Goal: Complete application form

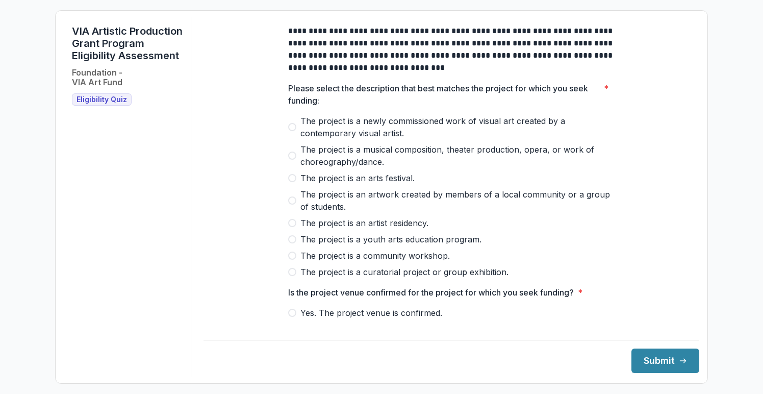
click at [295, 184] on label "The project is an arts festival." at bounding box center [451, 178] width 326 height 12
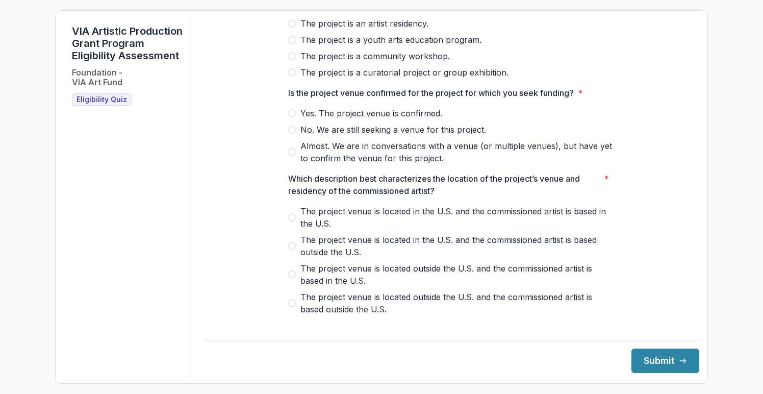
scroll to position [204, 0]
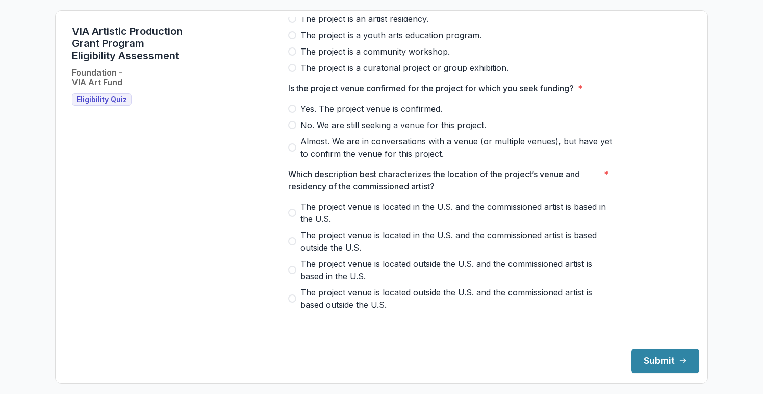
click at [295, 114] on label "Yes. The project venue is confirmed." at bounding box center [451, 108] width 326 height 12
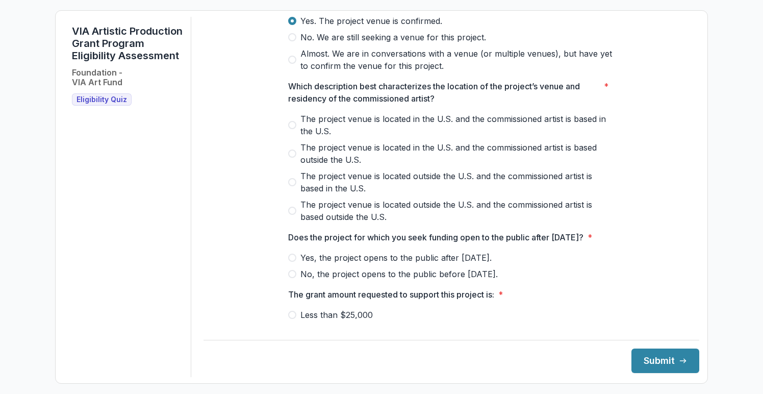
scroll to position [300, 0]
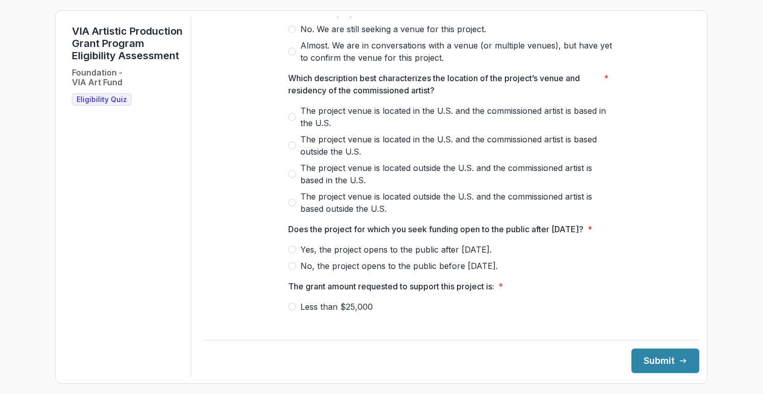
click at [289, 121] on span at bounding box center [292, 117] width 8 height 8
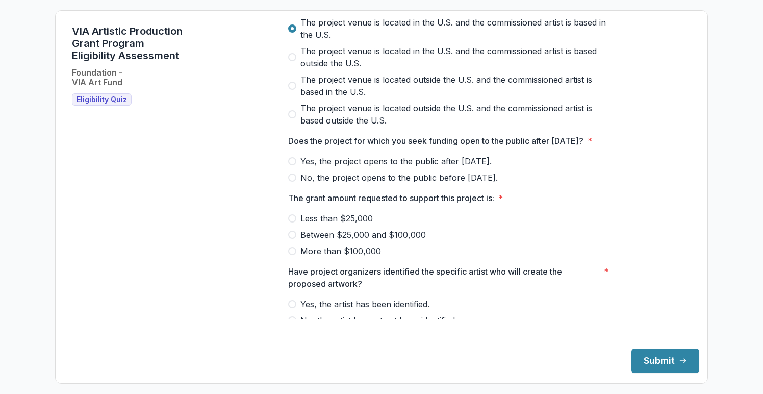
scroll to position [424, 0]
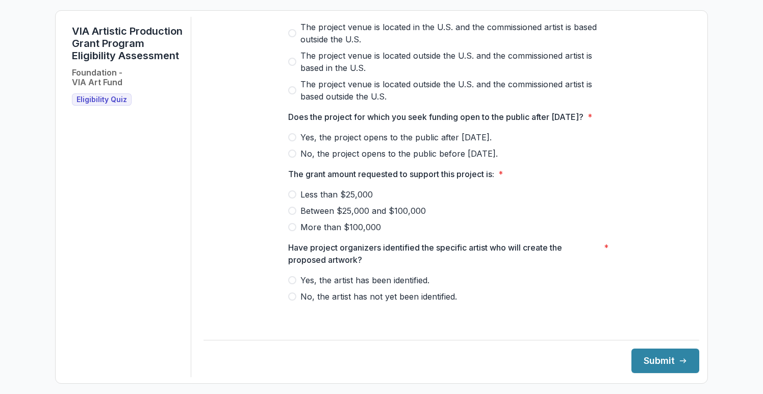
click at [293, 141] on span at bounding box center [292, 137] width 8 height 8
click at [294, 198] on span at bounding box center [292, 194] width 8 height 8
click at [293, 300] on span at bounding box center [292, 296] width 8 height 8
click at [631, 355] on button "Submit" at bounding box center [665, 360] width 68 height 24
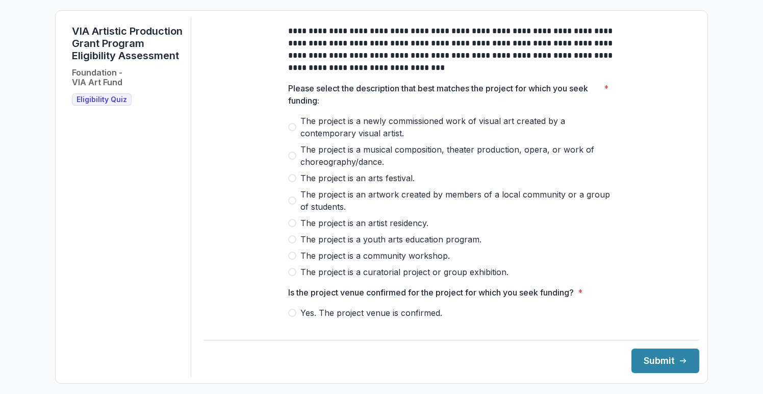
click at [292, 227] on span at bounding box center [292, 223] width 8 height 8
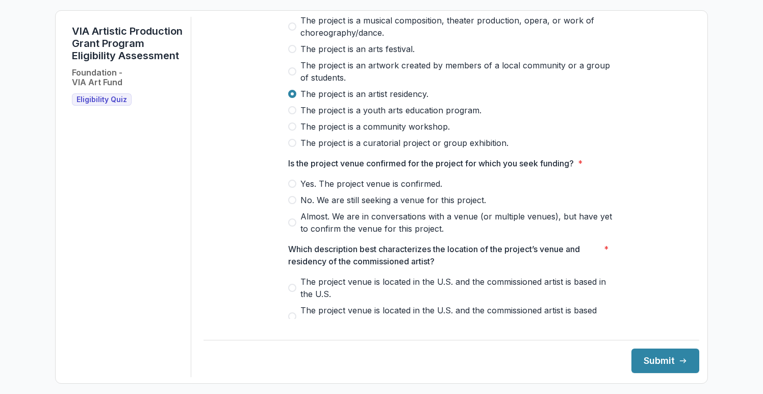
scroll to position [152, 0]
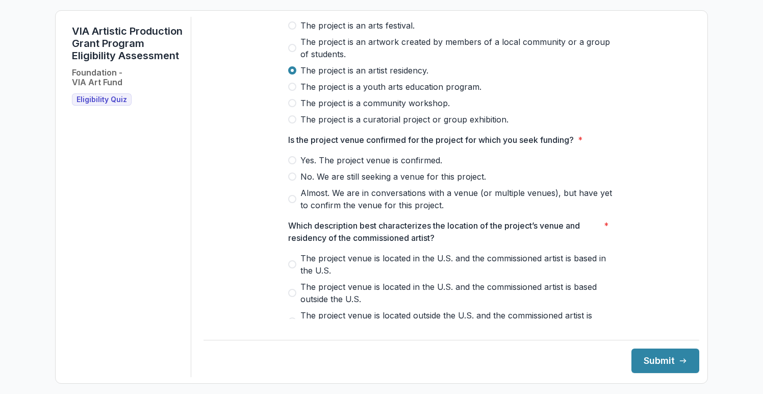
click at [289, 181] on span at bounding box center [292, 176] width 8 height 8
click at [288, 164] on span at bounding box center [292, 160] width 8 height 8
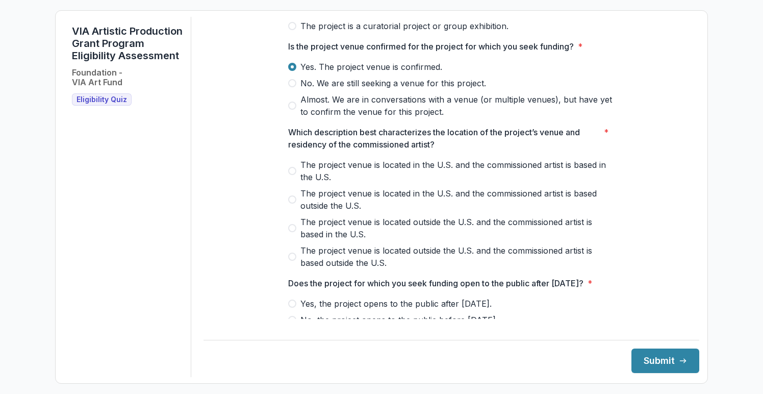
scroll to position [248, 0]
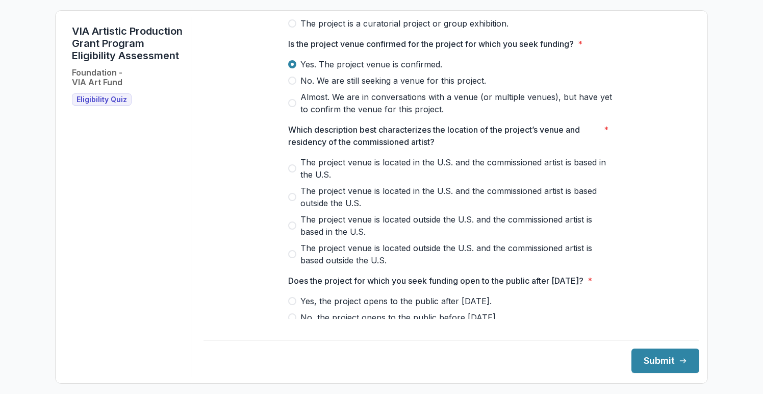
click at [294, 169] on label "The project venue is located in the U.S. and the commissioned artist is based i…" at bounding box center [451, 168] width 326 height 24
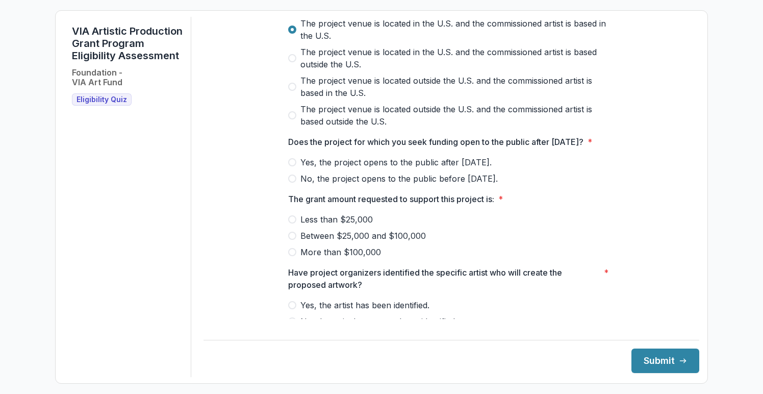
scroll to position [406, 0]
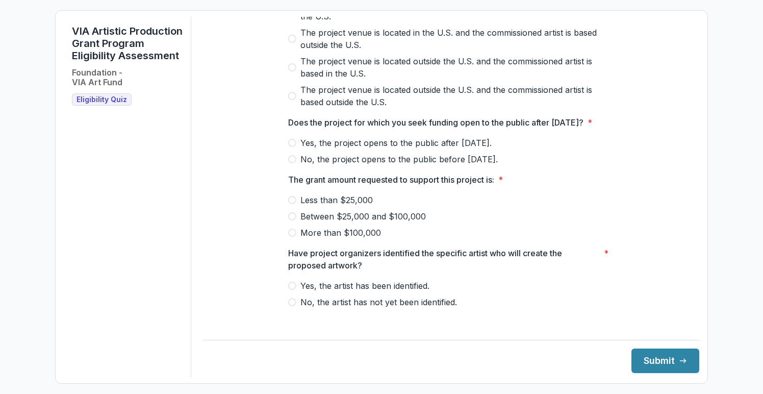
click at [291, 147] on span at bounding box center [292, 143] width 8 height 8
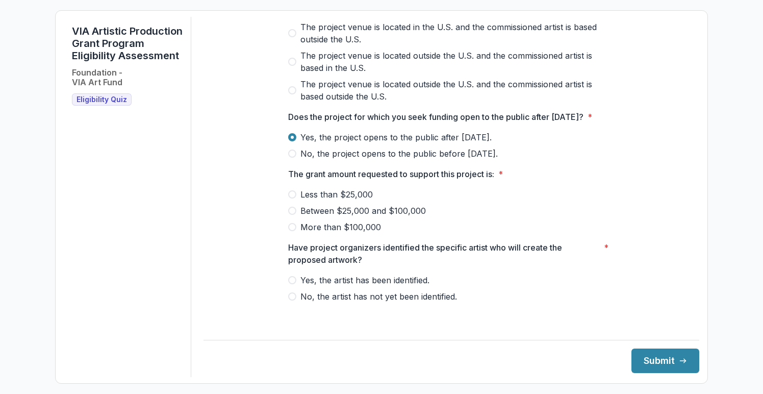
click at [291, 198] on span at bounding box center [292, 194] width 8 height 8
click at [290, 284] on span at bounding box center [292, 280] width 8 height 8
click at [638, 363] on button "Submit" at bounding box center [665, 360] width 68 height 24
